Goal: Information Seeking & Learning: Learn about a topic

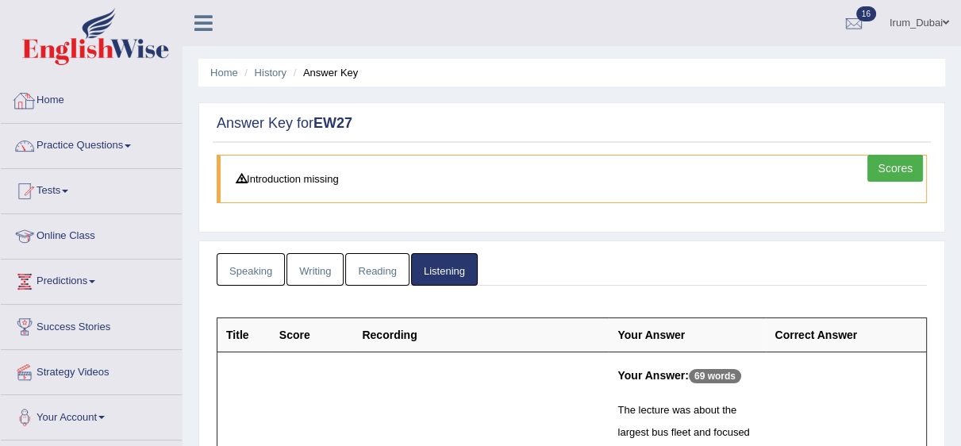
click at [33, 109] on div at bounding box center [25, 101] width 24 height 24
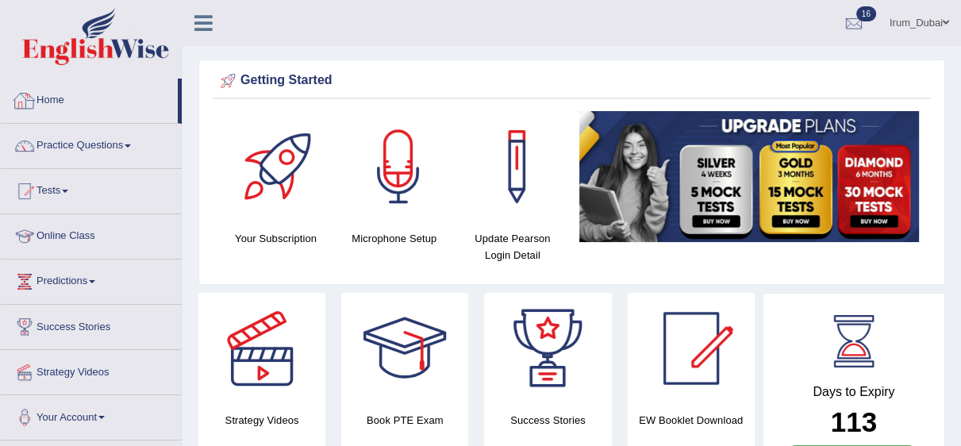
click at [59, 115] on link "Home" at bounding box center [89, 99] width 177 height 40
click at [63, 113] on link "Home" at bounding box center [89, 99] width 177 height 40
click at [52, 204] on link "Tests" at bounding box center [91, 189] width 181 height 40
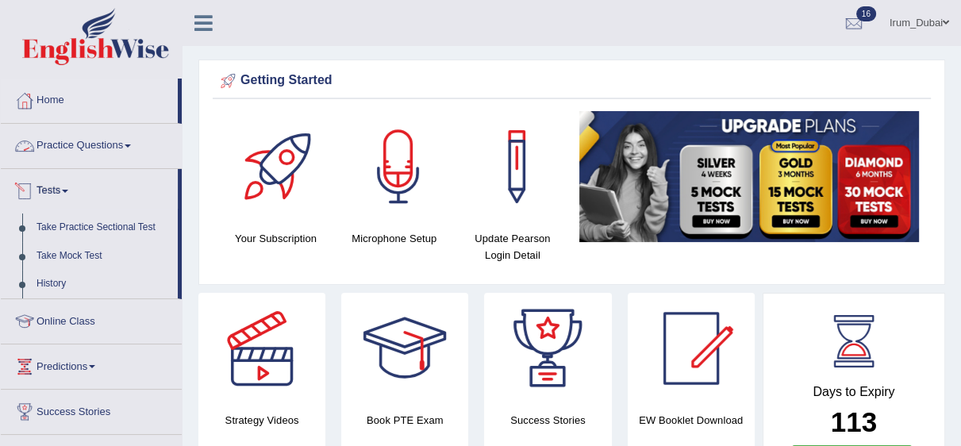
click at [72, 140] on link "Practice Questions" at bounding box center [91, 144] width 181 height 40
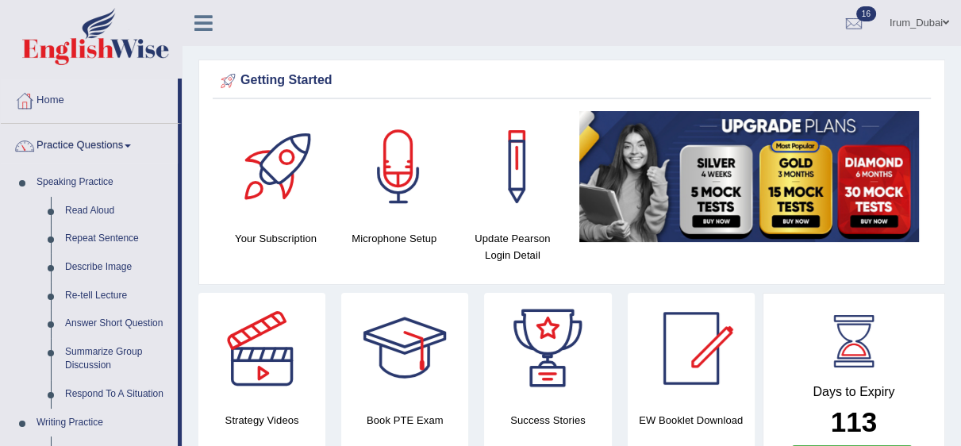
drag, startPoint x: 958, startPoint y: 56, endPoint x: 970, endPoint y: 63, distance: 13.9
click at [960, 63] on html "Toggle navigation Home Practice Questions Speaking Practice Read Aloud Repeat S…" at bounding box center [480, 223] width 961 height 446
click at [86, 96] on link "Home" at bounding box center [89, 99] width 177 height 40
